Goal: Transaction & Acquisition: Book appointment/travel/reservation

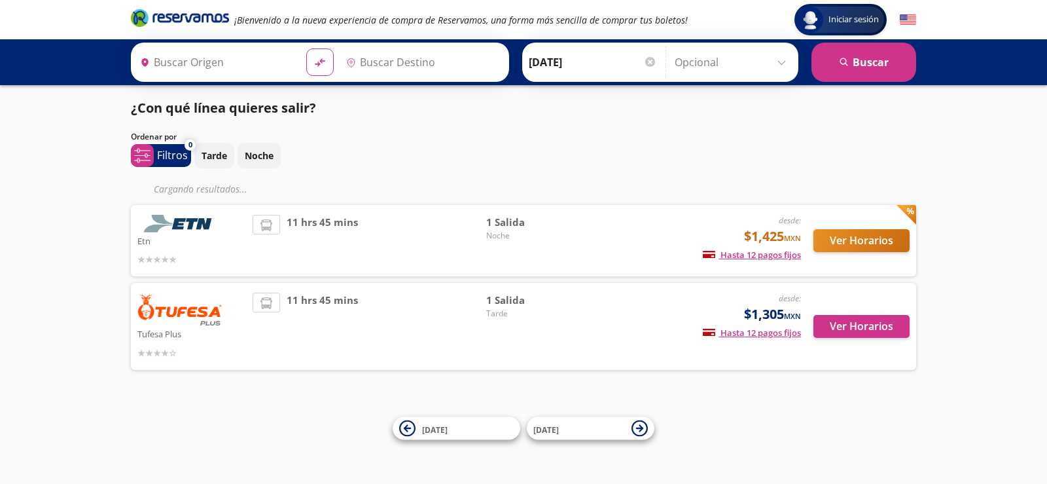
type input "[GEOGRAPHIC_DATA], [GEOGRAPHIC_DATA]"
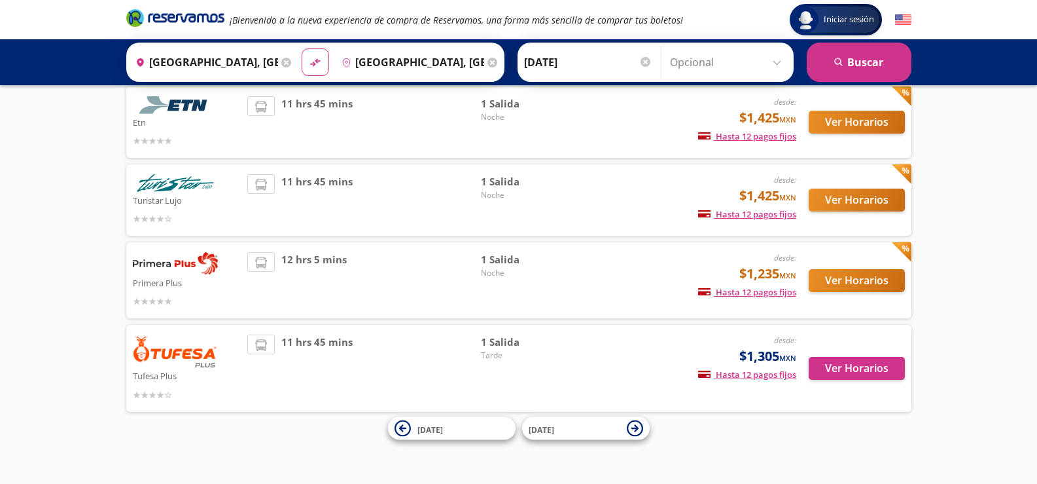
scroll to position [27, 0]
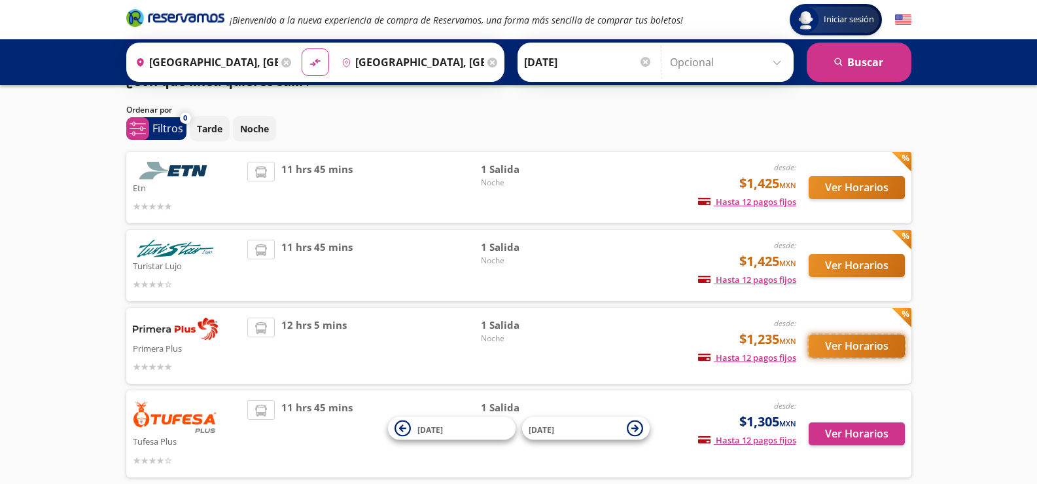
click at [841, 348] on button "Ver Horarios" at bounding box center [857, 345] width 96 height 23
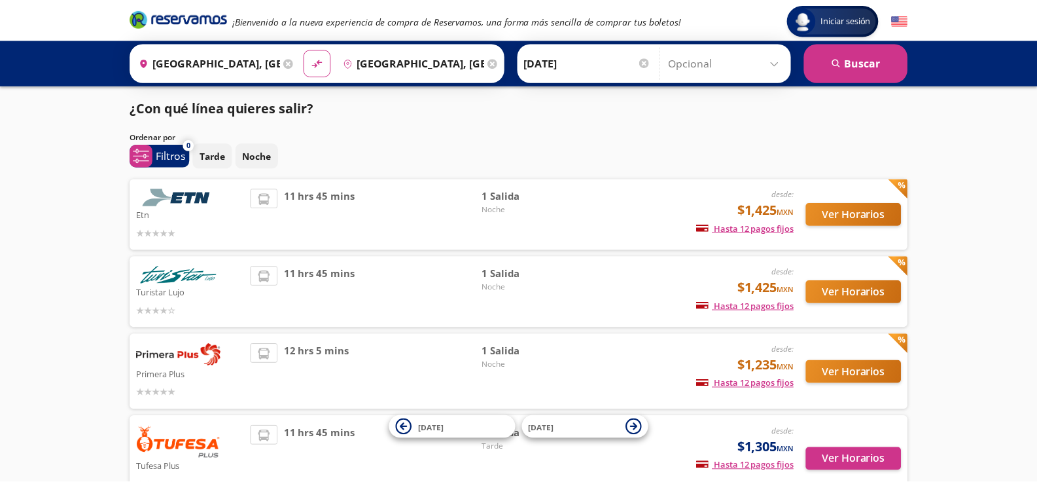
scroll to position [27, 0]
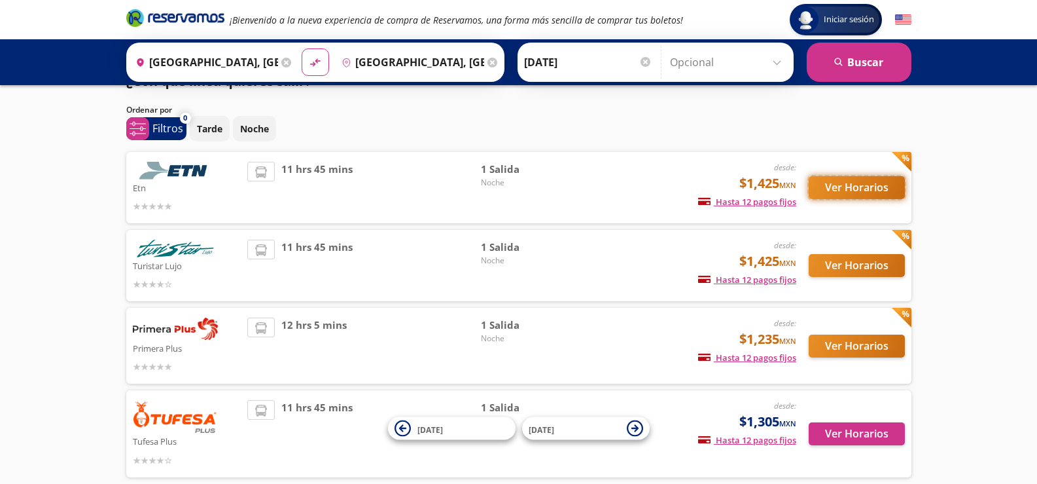
click at [832, 188] on button "Ver Horarios" at bounding box center [857, 187] width 96 height 23
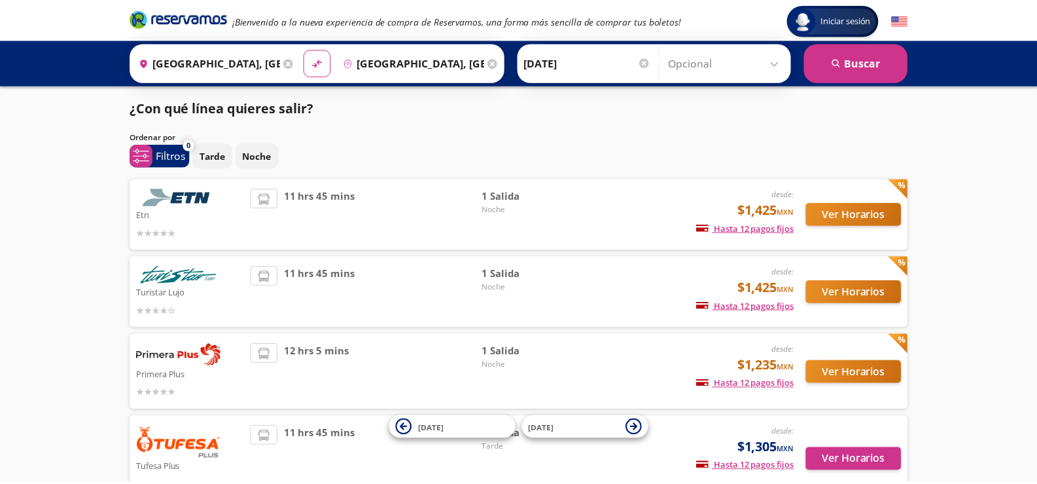
scroll to position [27, 0]
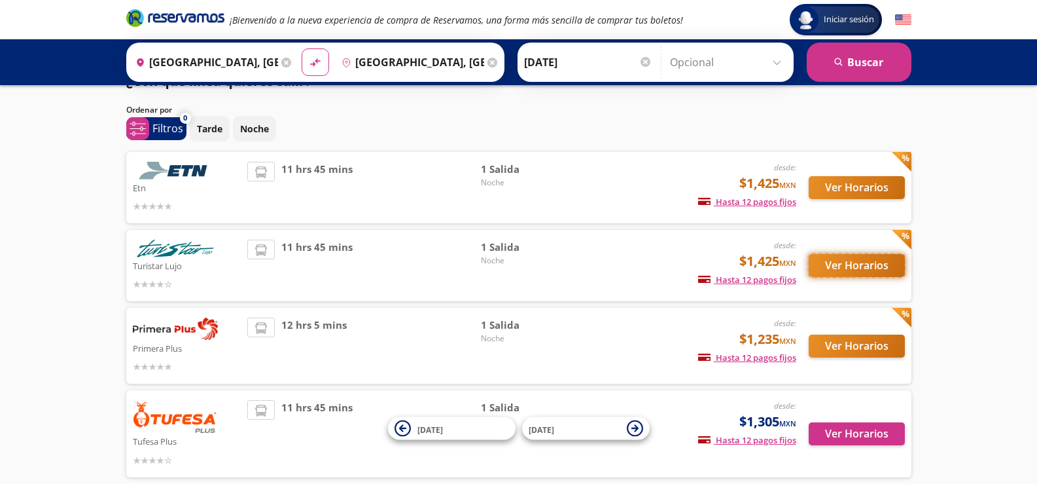
click at [872, 263] on button "Ver Horarios" at bounding box center [857, 265] width 96 height 23
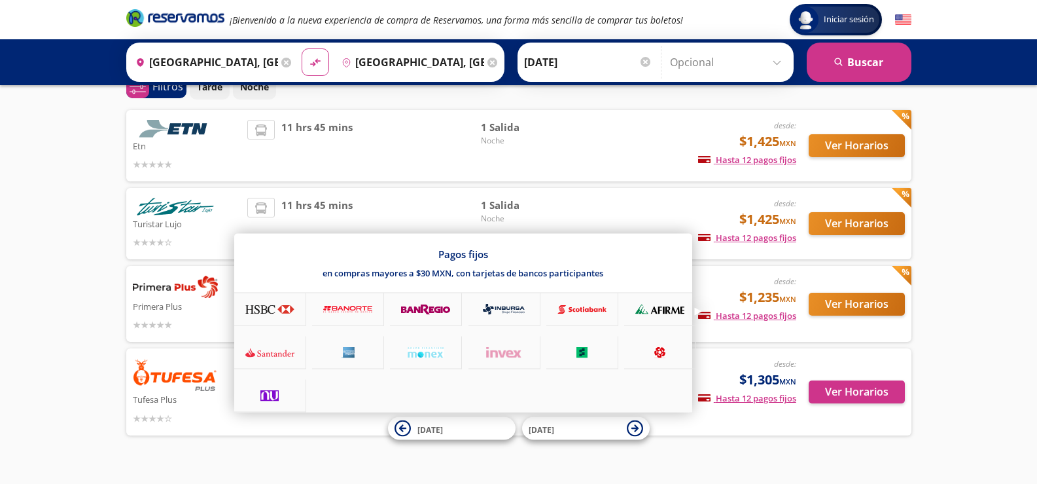
scroll to position [92, 0]
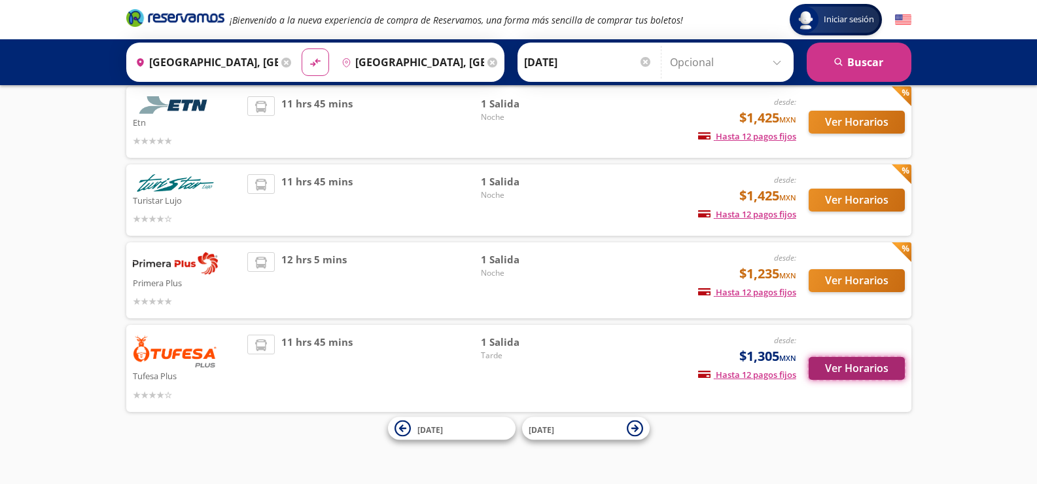
click at [832, 368] on button "Ver Horarios" at bounding box center [857, 368] width 96 height 23
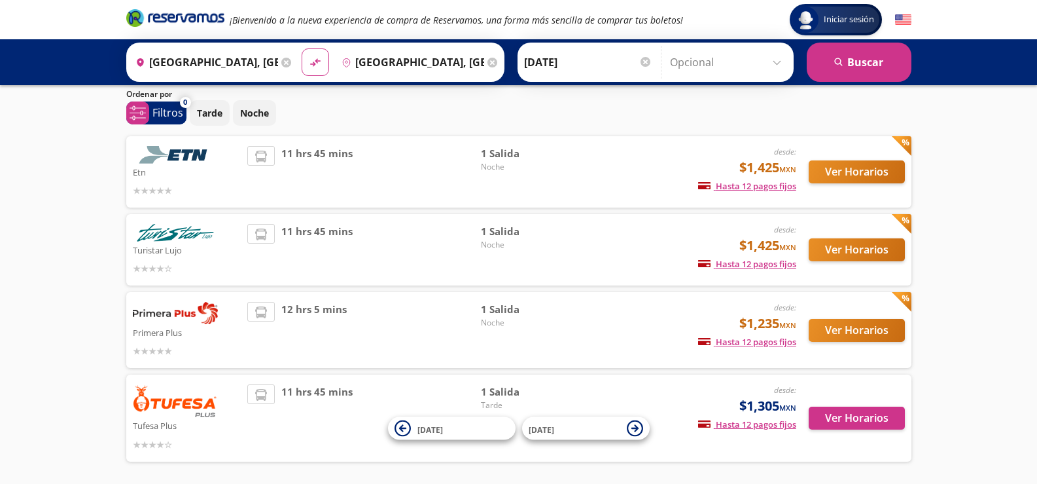
scroll to position [92, 0]
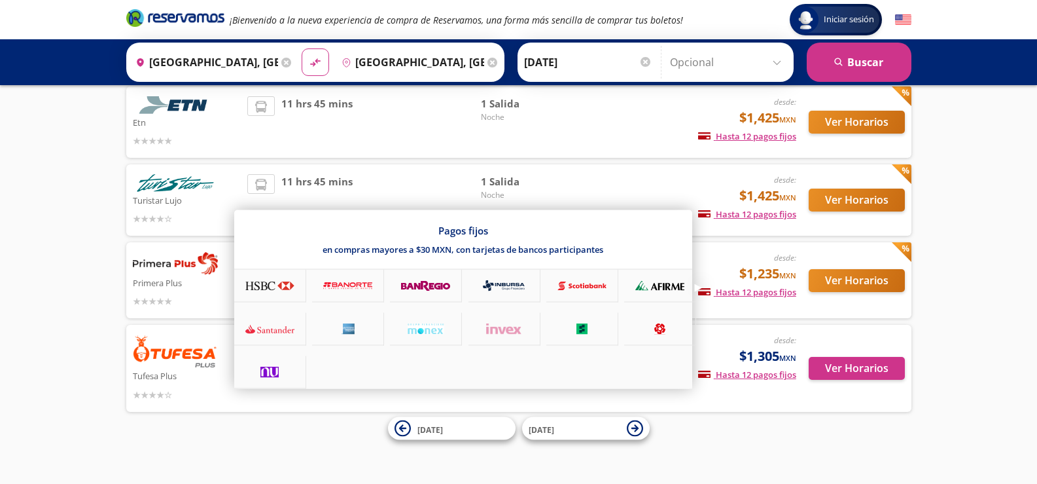
click at [775, 290] on span "Hasta 12 pagos fijos" at bounding box center [747, 292] width 98 height 12
click at [775, 290] on div at bounding box center [518, 242] width 1037 height 484
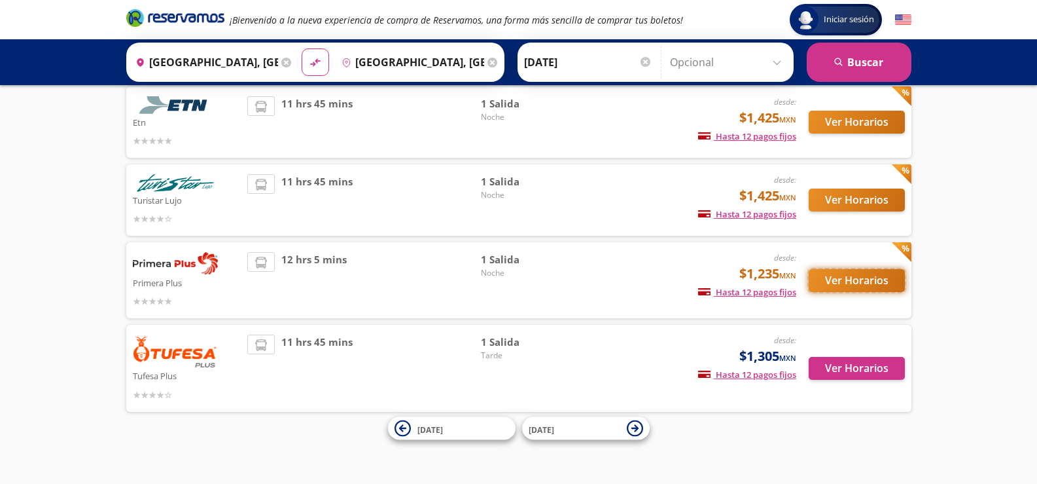
click at [838, 277] on button "Ver Horarios" at bounding box center [857, 280] width 96 height 23
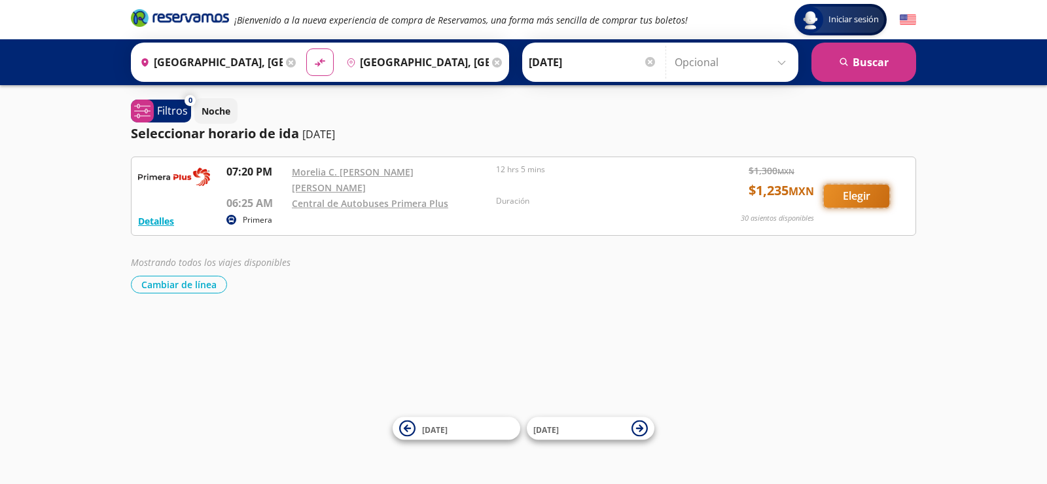
click at [843, 196] on button "Elegir" at bounding box center [856, 196] width 65 height 23
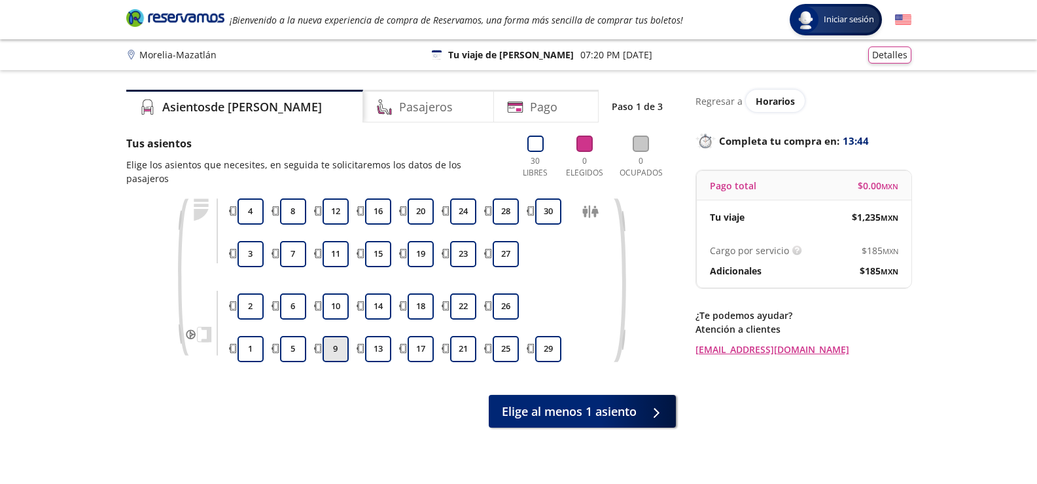
click at [335, 338] on button "9" at bounding box center [336, 349] width 26 height 26
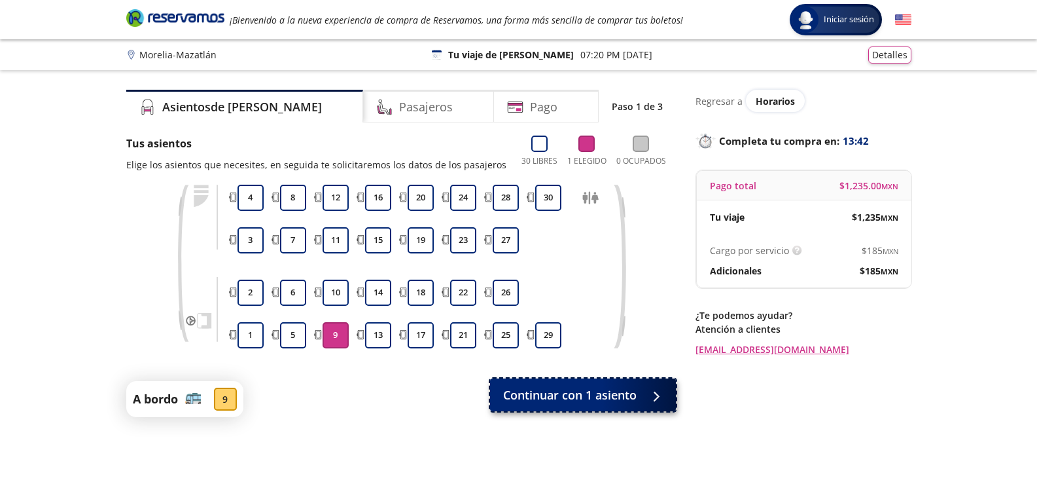
click at [554, 402] on span "Continuar con 1 asiento" at bounding box center [570, 395] width 134 height 18
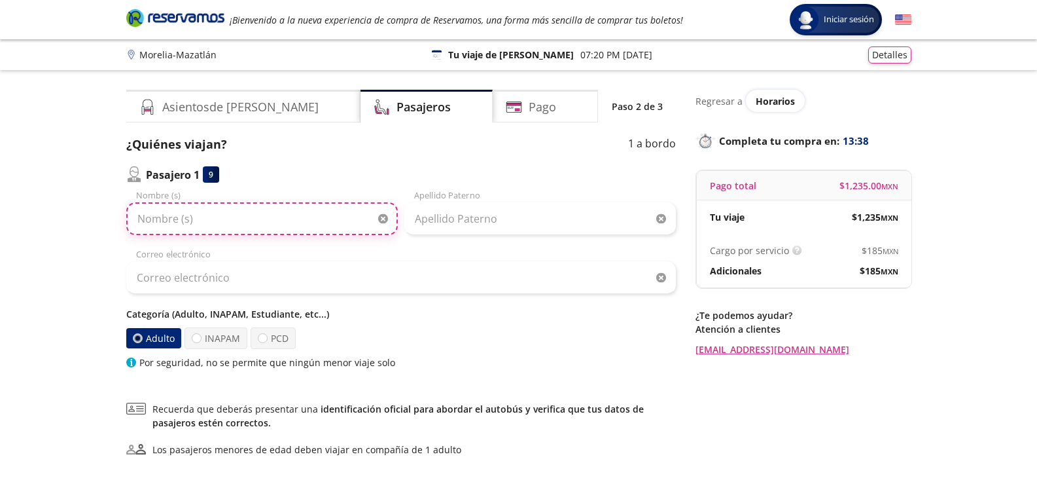
click at [262, 218] on input "Nombre (s)" at bounding box center [262, 218] width 272 height 33
type input "DAISY"
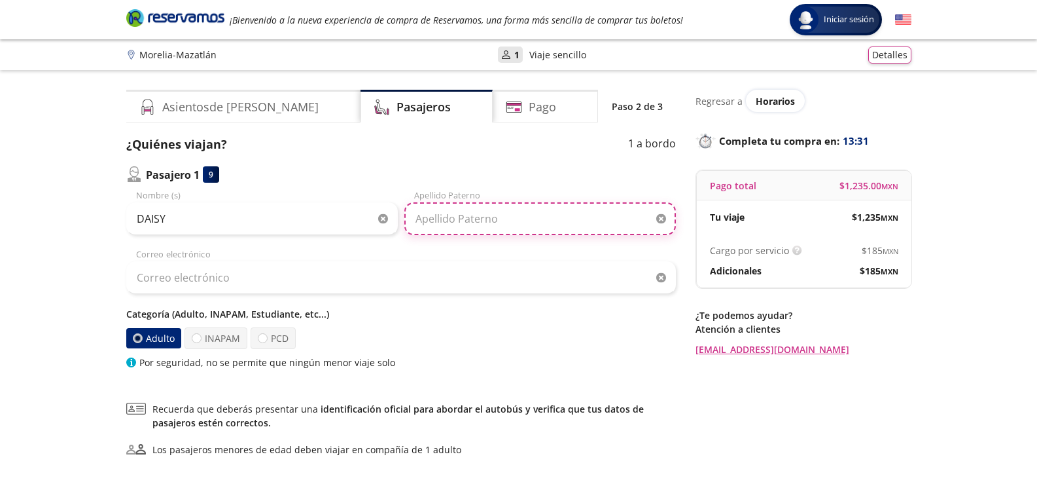
click at [485, 213] on input "Apellido Paterno" at bounding box center [540, 218] width 272 height 33
type input "[PERSON_NAME]"
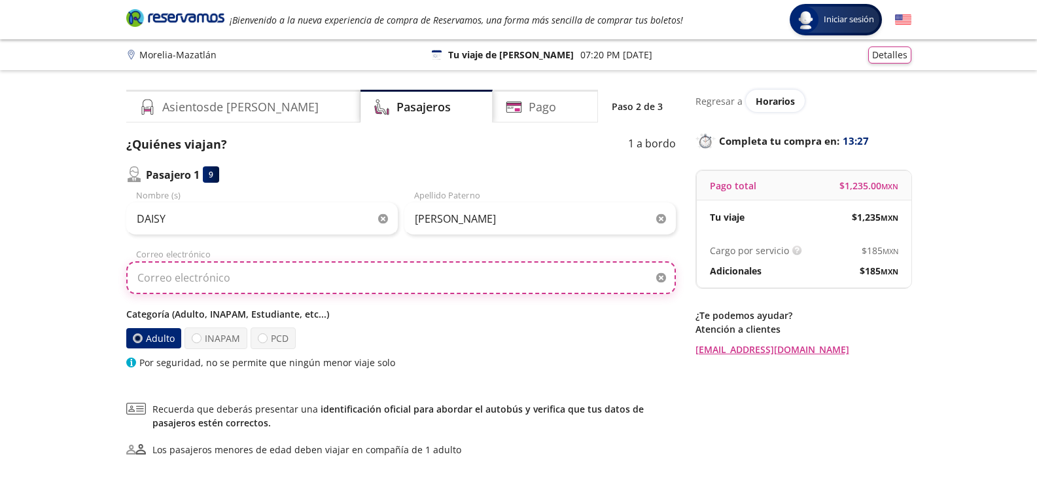
click at [284, 277] on input "Correo electrónico" at bounding box center [401, 277] width 550 height 33
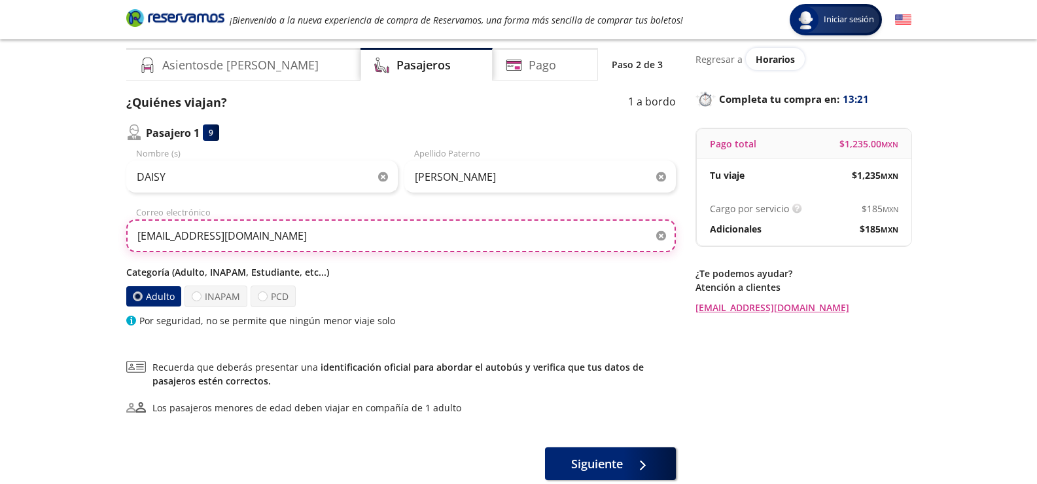
scroll to position [65, 0]
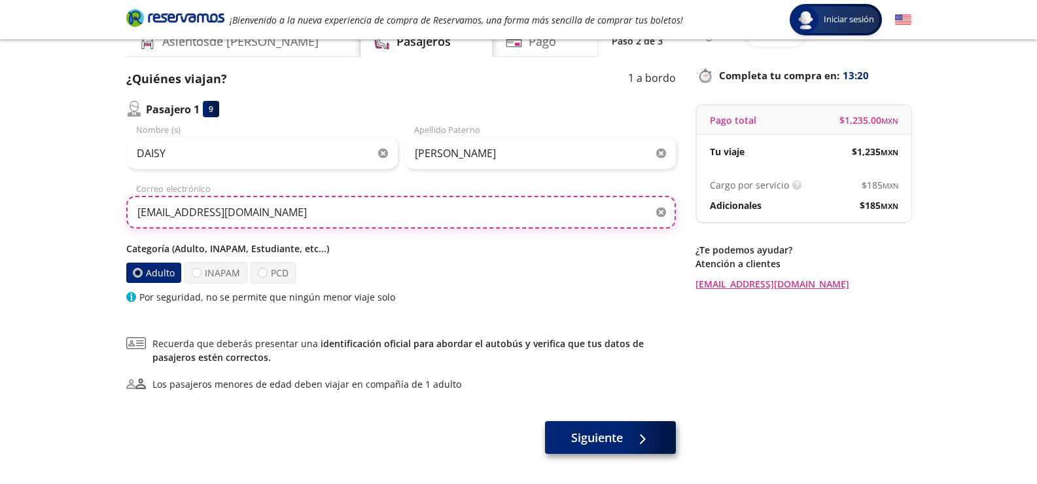
type input "[EMAIL_ADDRESS][DOMAIN_NAME]"
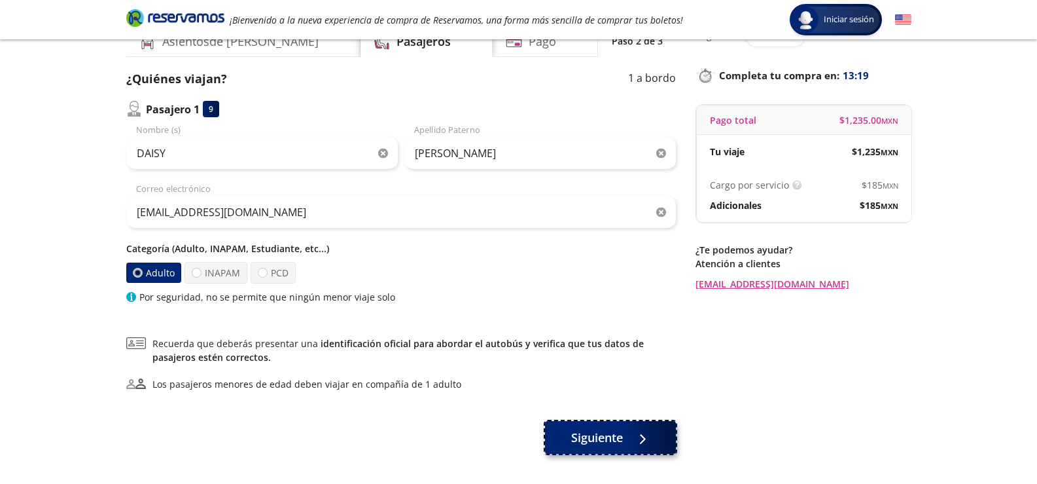
click at [598, 453] on button "Siguiente" at bounding box center [610, 437] width 131 height 33
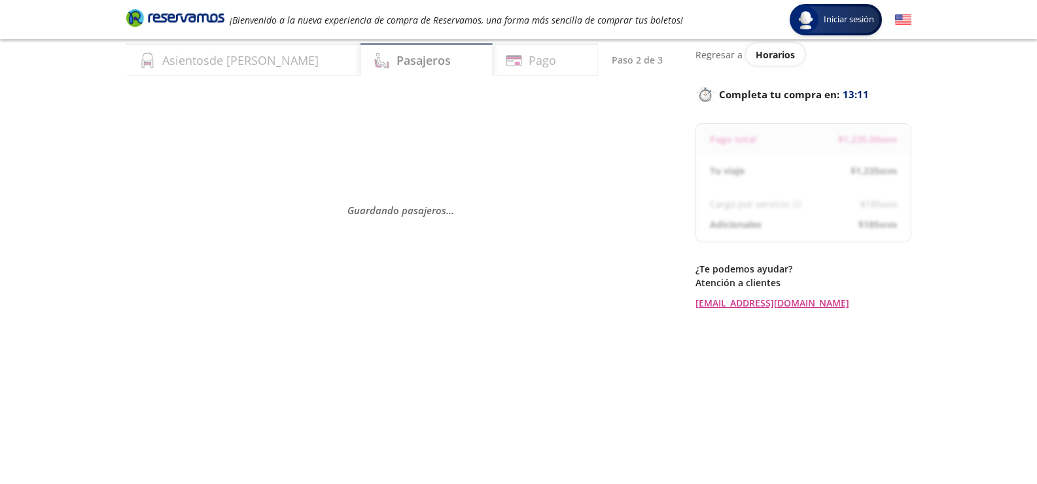
scroll to position [102, 0]
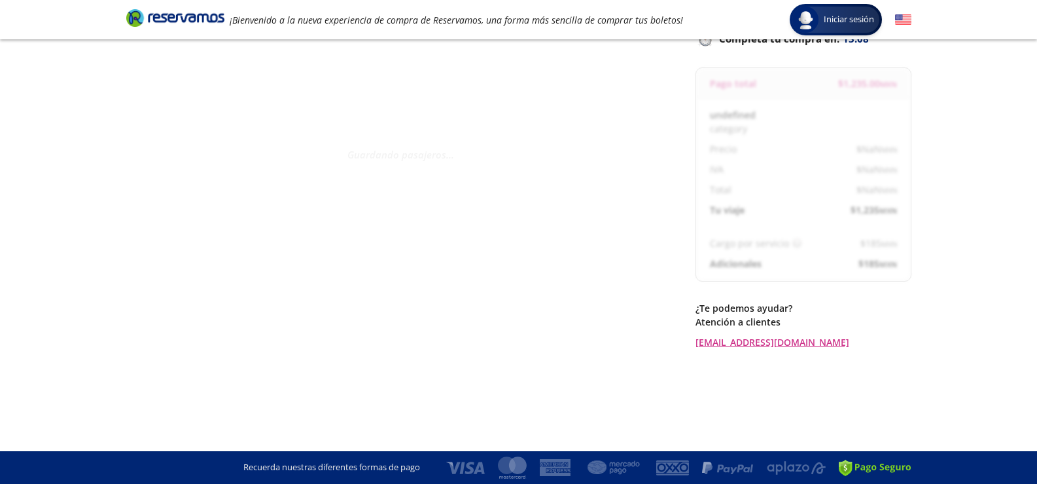
select select "MX"
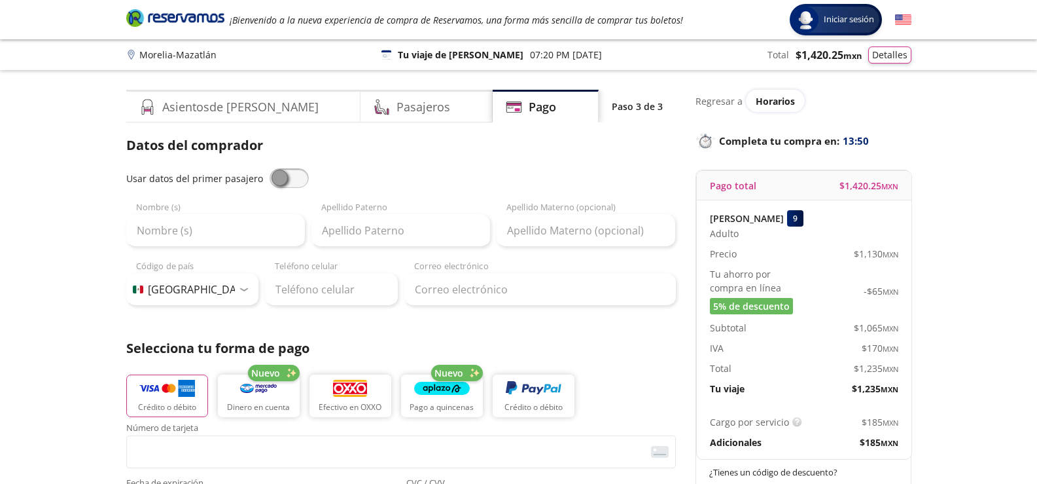
click at [291, 177] on span at bounding box center [289, 178] width 39 height 20
click at [270, 168] on input "checkbox" at bounding box center [270, 168] width 0 height 0
type input "DAISY"
type input "[PERSON_NAME]"
type input "[EMAIL_ADDRESS][DOMAIN_NAME]"
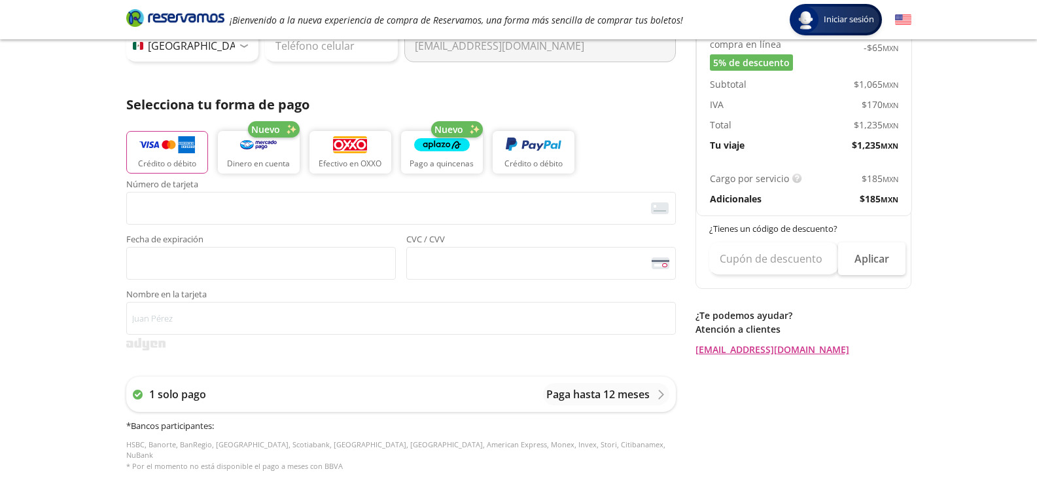
scroll to position [262, 0]
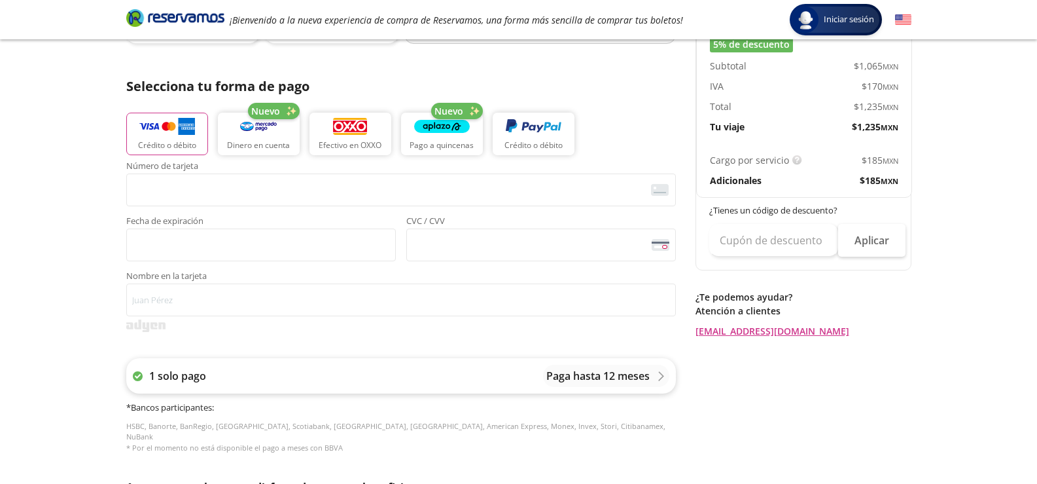
click at [658, 370] on div "Paga hasta 12 meses" at bounding box center [606, 376] width 120 height 16
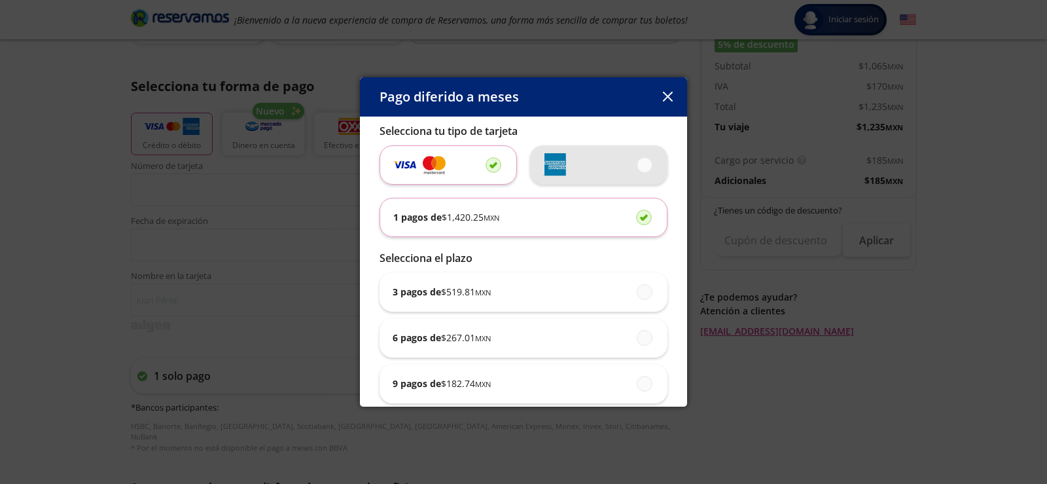
click at [568, 177] on div at bounding box center [598, 164] width 111 height 39
click at [637, 169] on input "radio" at bounding box center [641, 164] width 9 height 9
radio input "true"
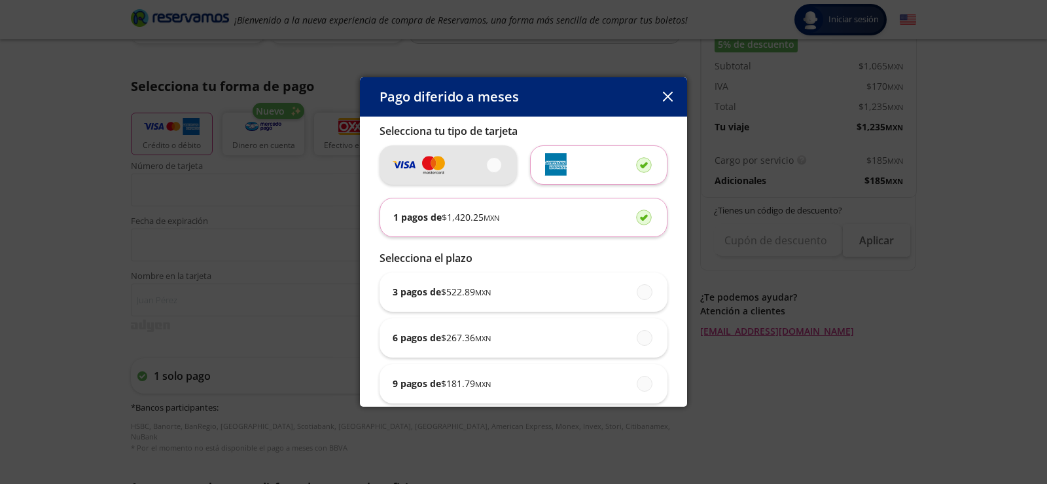
click at [465, 155] on div at bounding box center [448, 164] width 111 height 39
click at [486, 160] on input "radio" at bounding box center [490, 164] width 9 height 9
radio input "true"
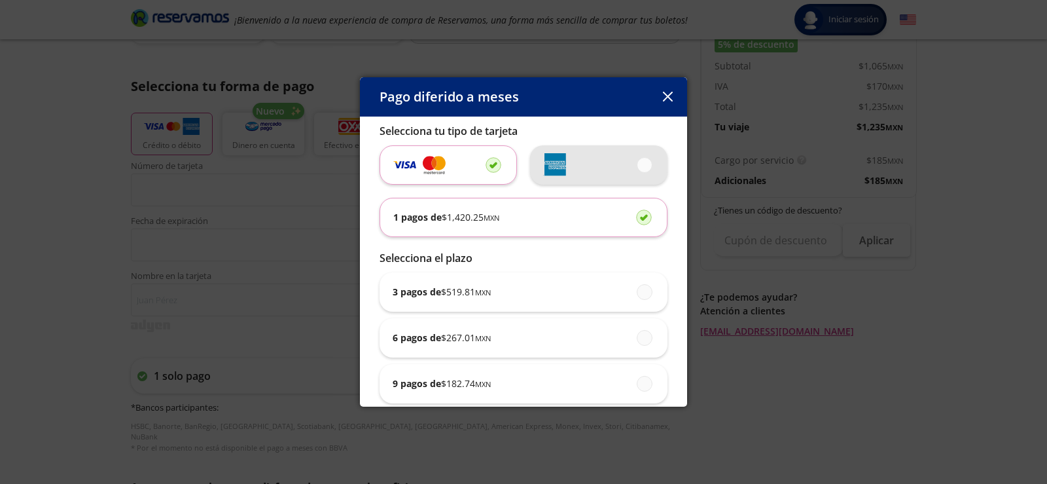
click at [565, 154] on div at bounding box center [598, 164] width 111 height 39
click at [637, 160] on input "radio" at bounding box center [641, 164] width 9 height 9
radio input "true"
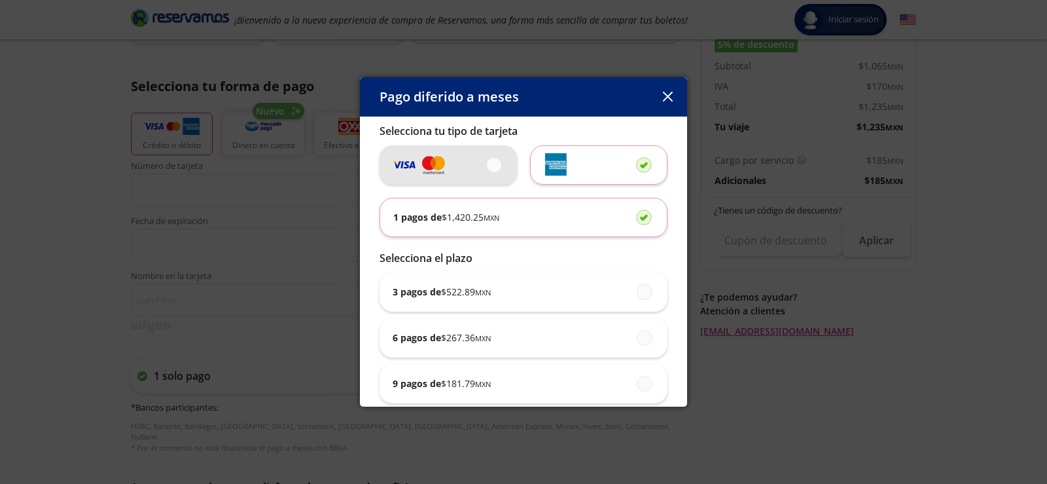
click at [478, 158] on div at bounding box center [448, 164] width 111 height 39
click at [486, 160] on input "radio" at bounding box center [490, 164] width 9 height 9
radio input "true"
radio input "false"
click at [662, 104] on button "button" at bounding box center [668, 97] width 20 height 20
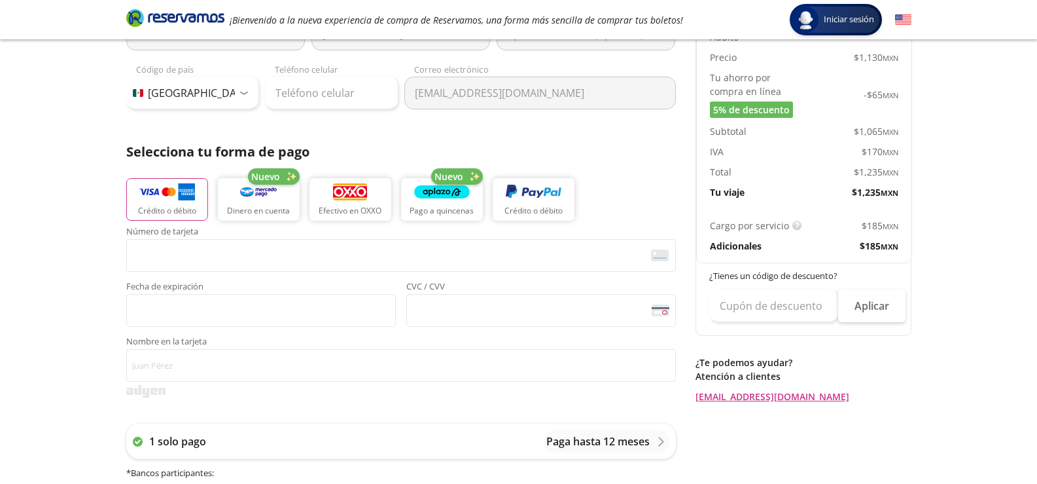
scroll to position [0, 0]
